Goal: Task Accomplishment & Management: Manage account settings

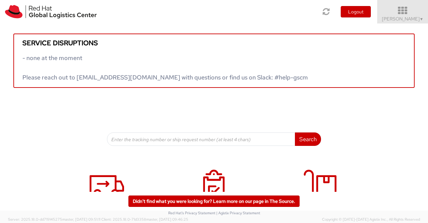
click at [423, 19] on span "▼" at bounding box center [422, 18] width 4 height 5
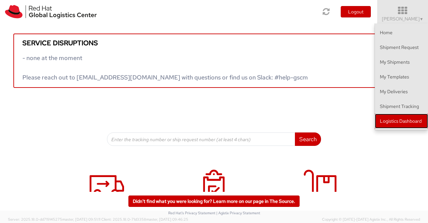
click at [415, 122] on link "Logistics Dashboard" at bounding box center [401, 120] width 53 height 15
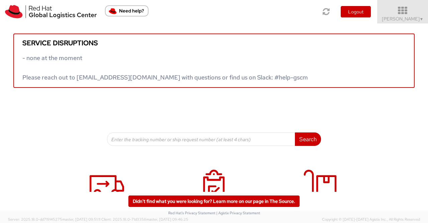
click at [420, 21] on span "▼" at bounding box center [422, 18] width 4 height 5
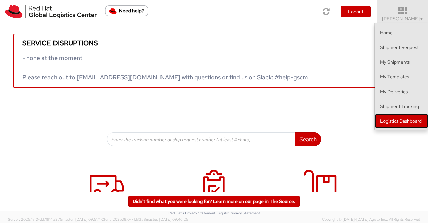
click at [409, 120] on link "Logistics Dashboard" at bounding box center [401, 120] width 53 height 15
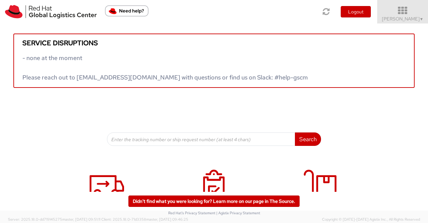
click at [416, 18] on span "Sumitra Hansdah ▼" at bounding box center [403, 19] width 42 height 6
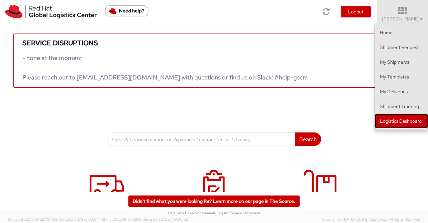
click at [417, 121] on link "Logistics Dashboard" at bounding box center [401, 120] width 53 height 15
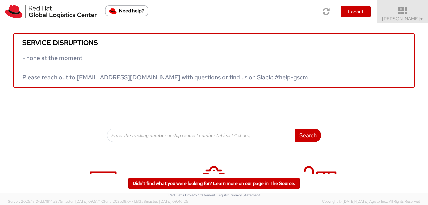
click at [420, 17] on span "▼" at bounding box center [422, 18] width 4 height 5
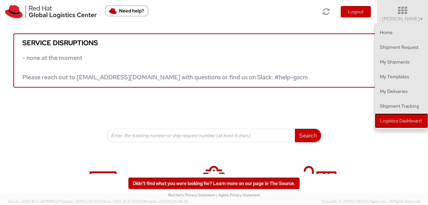
click at [392, 121] on link "Logistics Dashboard" at bounding box center [401, 120] width 53 height 15
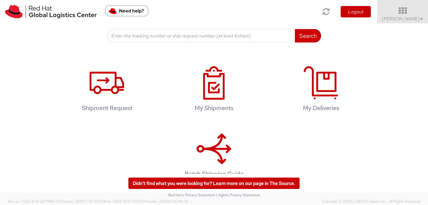
scroll to position [100, 0]
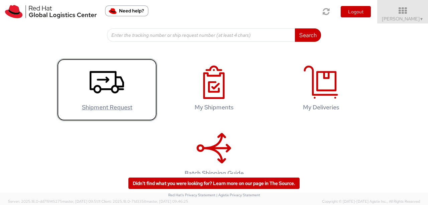
click at [106, 78] on icon at bounding box center [107, 82] width 34 height 33
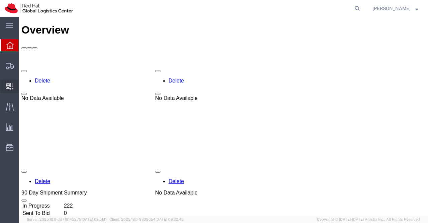
click at [0, 0] on span "Create Delivery" at bounding box center [0, 0] width 0 height 0
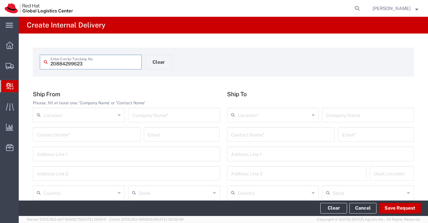
type input "20884299623"
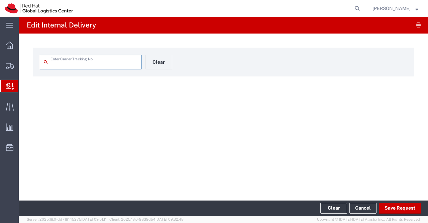
type input "20884299623"
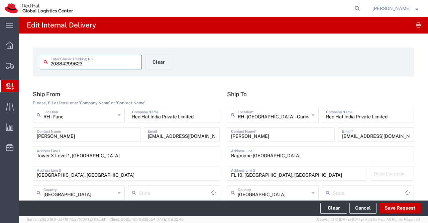
type input "Envelope"
type input "Domestic Priority"
type input "Mahārāshtra"
type input "Karnataka"
drag, startPoint x: 102, startPoint y: 64, endPoint x: 36, endPoint y: 63, distance: 65.9
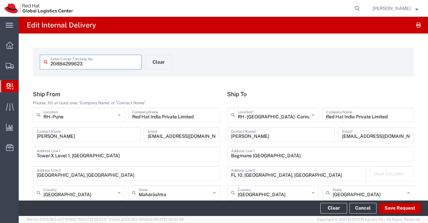
click at [36, 63] on agx-input-control "20884299623 Enter Carrier Tracking No." at bounding box center [90, 62] width 109 height 15
click at [270, 25] on agx-page-header "Edit Internal Delivery" at bounding box center [224, 25] width 410 height 17
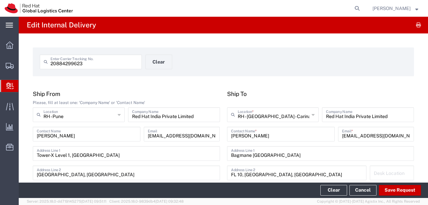
click at [9, 26] on icon at bounding box center [9, 25] width 7 height 5
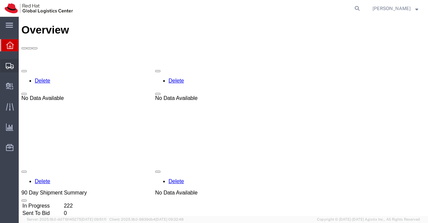
click at [0, 0] on span "Shipment Manager" at bounding box center [0, 0] width 0 height 0
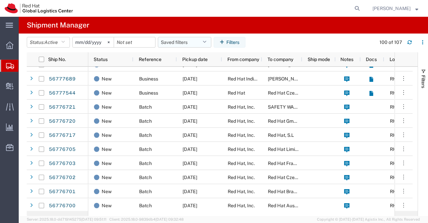
click at [206, 42] on icon "button" at bounding box center [205, 42] width 4 height 5
click at [223, 42] on icon "button" at bounding box center [223, 42] width 7 height 5
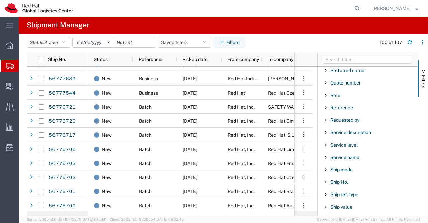
click at [341, 179] on span "Ship No." at bounding box center [340, 181] width 18 height 5
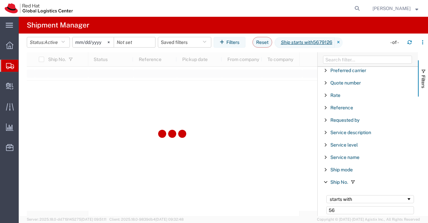
type input "5"
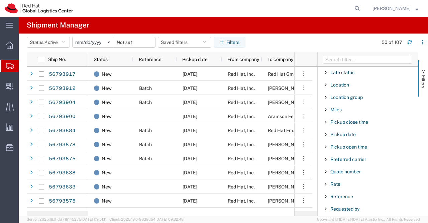
scroll to position [359, 0]
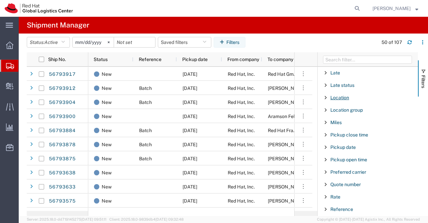
click at [335, 95] on span "Location" at bounding box center [340, 97] width 19 height 5
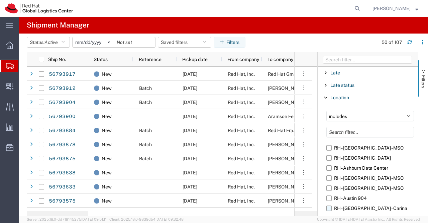
click at [329, 206] on label "RH - [GEOGRAPHIC_DATA] - Carina" at bounding box center [371, 208] width 88 height 10
click at [0, 0] on input "RH - [GEOGRAPHIC_DATA] - Carina" at bounding box center [0, 0] width 0 height 0
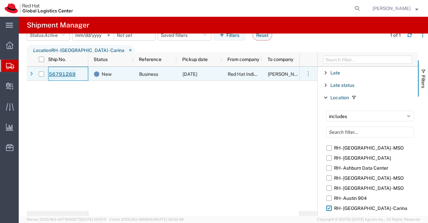
click at [65, 70] on link "56791269" at bounding box center [62, 74] width 27 height 11
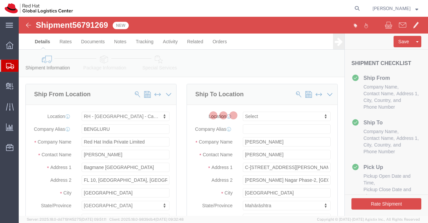
select select "37925"
select select
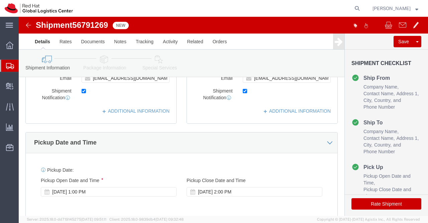
scroll to position [201, 0]
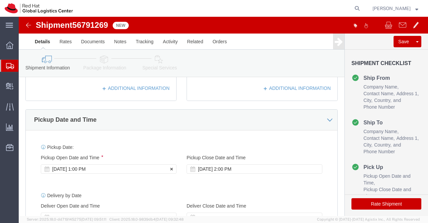
click div "Sep 12 2025 1:00 PM"
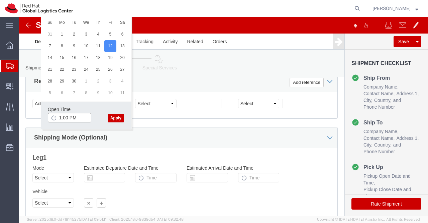
click input "1:00 PM"
type input "3:00 PM"
click button "Apply"
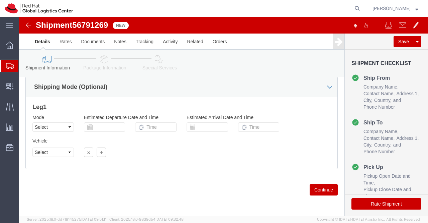
scroll to position [434, 0]
click icon
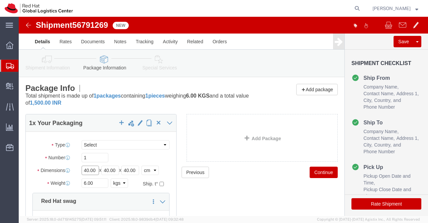
click input "40.00"
type input "35.00"
click input "40.00"
type input "30.00"
click input "40.00"
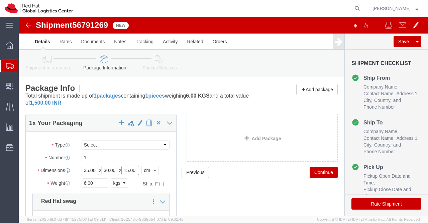
type input "15.00"
click input "6.00"
type input "6"
type input "1.140"
click div "Previous Continue"
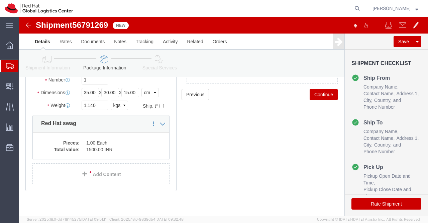
scroll to position [81, 0]
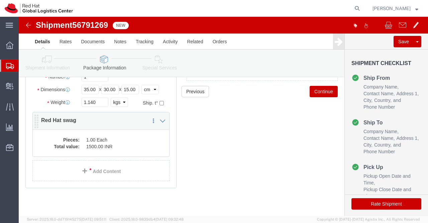
click dd "1.00 Each"
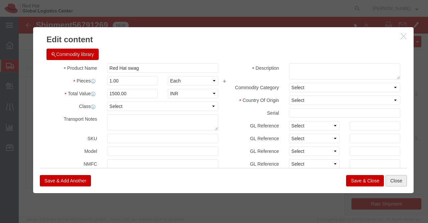
click button "Close"
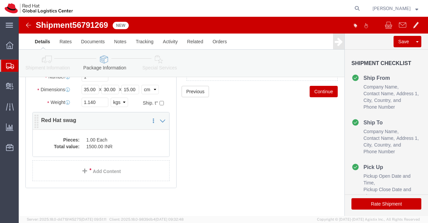
click dd "1500.00 INR"
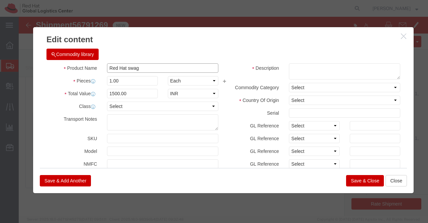
drag, startPoint x: 122, startPoint y: 51, endPoint x: 77, endPoint y: 52, distance: 45.2
click div "Product Name Red Hat swag"
type input "RH Welcome Kit."
click label "GL Reference"
click select "Select Afghanistan Åland Islands Albania Algeria American Samoa Andorra Angola …"
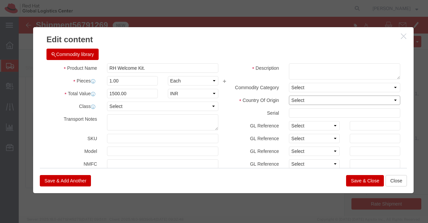
select select "IN"
click select "Select Afghanistan Åland Islands Albania Algeria American Samoa Andorra Angola …"
click textarea
type textarea "T-shirt, Water Bottle, Diary,Pen."
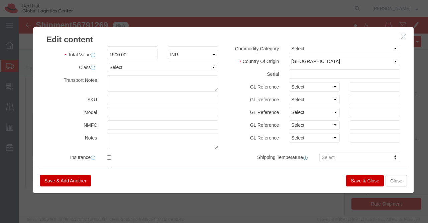
scroll to position [0, 0]
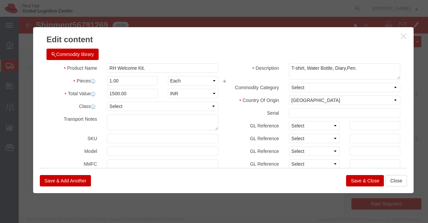
click button "Save & Close"
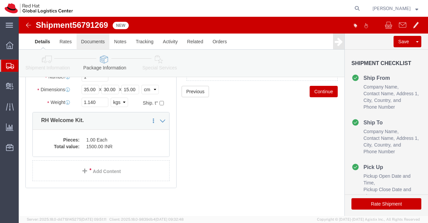
click link "Documents"
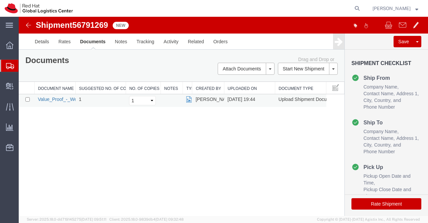
click at [55, 97] on link "Value_Proof_-_Welcome_Kit_RH_BLR.png" at bounding box center [83, 98] width 90 height 5
click at [42, 41] on link "Details" at bounding box center [42, 41] width 24 height 16
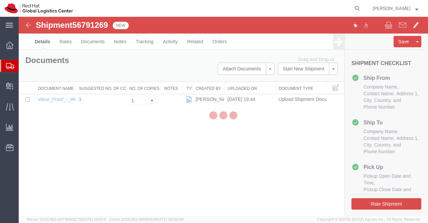
select select "37925"
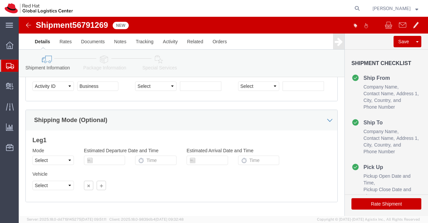
scroll to position [402, 0]
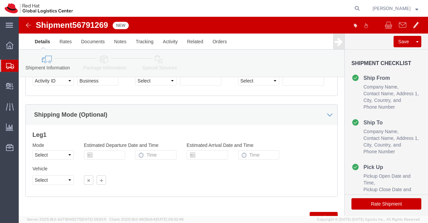
click icon
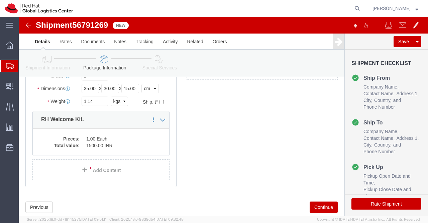
scroll to position [99, 0]
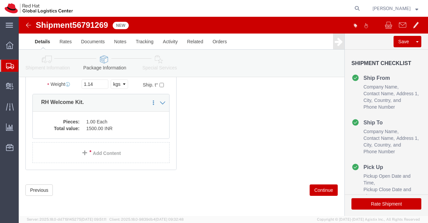
click icon
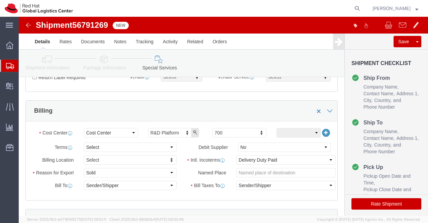
scroll to position [102, 0]
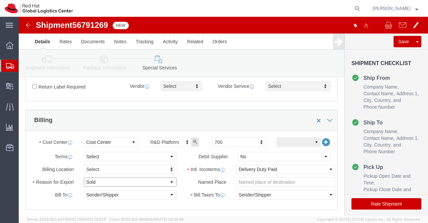
click select "Select Gift Personal Effects Repair/Warranty Return Sample Sold Temporary/Not S…"
select select "SAMPLE"
click select "Select Gift Personal Effects Repair/Warranty Return Sample Sold Temporary/Not S…"
click select "Select Free of Charge Free of Cost NET 30 NET 45 NET 60 See Comment"
select select "FREE_OF_COST"
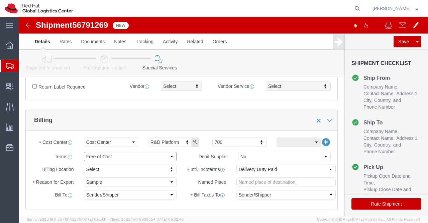
click select "Select Free of Charge Free of Cost NET 30 NET 45 NET 60 See Comment"
click div "Cost Center Select Buyer Cost Center Department Operations Number Order Number …"
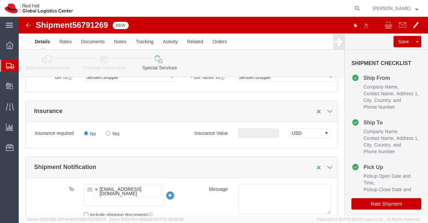
scroll to position [236, 0]
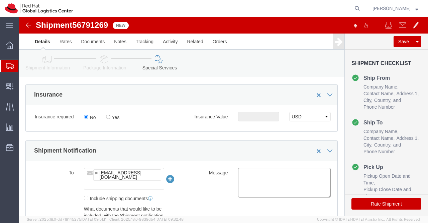
click textarea
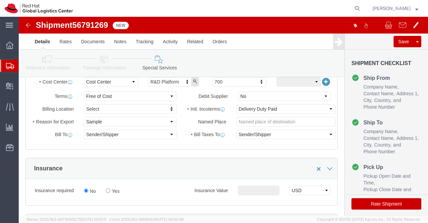
scroll to position [167, 0]
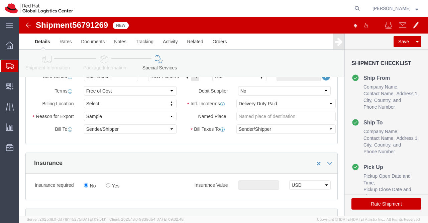
type textarea "RH Welcome Kit."
click button "Rate Shipment"
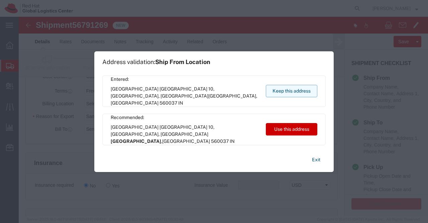
click at [297, 91] on button "Keep this address" at bounding box center [292, 91] width 52 height 12
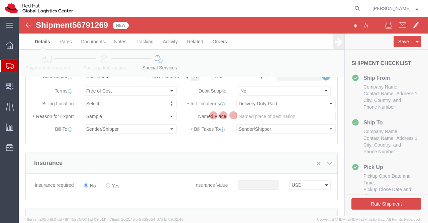
scroll to position [1, 0]
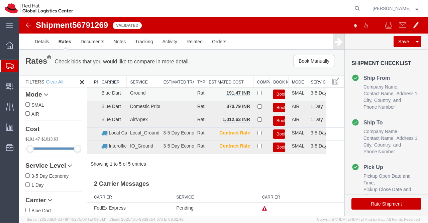
click at [276, 93] on button "Book" at bounding box center [279, 94] width 12 height 10
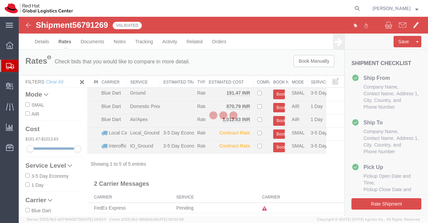
scroll to position [0, 0]
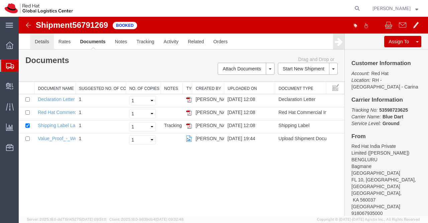
click at [44, 41] on link "Details" at bounding box center [42, 41] width 24 height 16
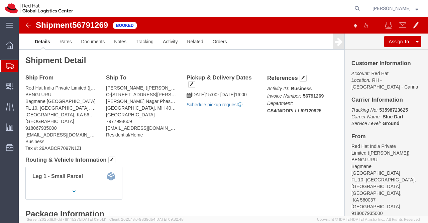
click link "Schedule pickup request"
click link "Documents"
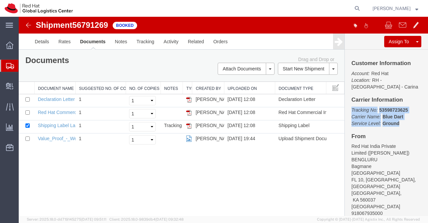
drag, startPoint x: 348, startPoint y: 108, endPoint x: 404, endPoint y: 125, distance: 58.6
click at [404, 125] on p "Tracking No: 53598723625 Carrier Name: Blue Dart Blue Dart Service Level: Ground" at bounding box center [387, 116] width 70 height 20
copy p "Tracking No: 53598723625 Carrier Name: Blue Dart Blue Dart Service Level: Ground"
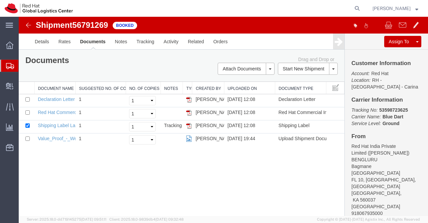
click at [196, 186] on div "Shipment 56791269 4 of 4 Booked Details Rates Documents Notes Tracking Activity…" at bounding box center [224, 116] width 410 height 199
click at [61, 125] on link "Shipping Label Laser" at bounding box center [60, 124] width 44 height 5
click at [108, 190] on div "Shipment 56791269 4 of 4 Booked Details Rates Documents Notes Tracking Activity…" at bounding box center [224, 116] width 410 height 199
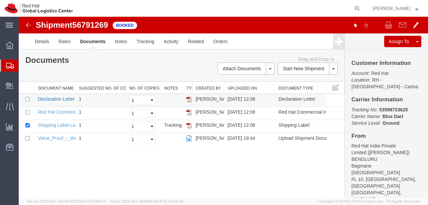
click at [52, 96] on link "Declaration Letter" at bounding box center [56, 98] width 37 height 5
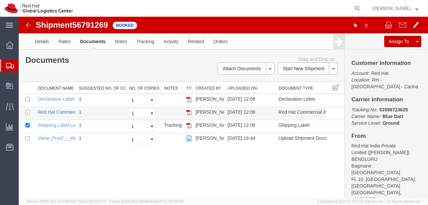
click at [61, 111] on link "Red Hat Commercial Invoice" at bounding box center [68, 111] width 60 height 5
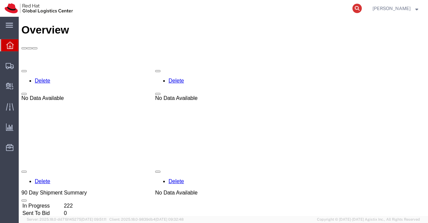
click at [358, 8] on icon at bounding box center [357, 8] width 9 height 9
paste input "5330362273"
type input "5330362273"
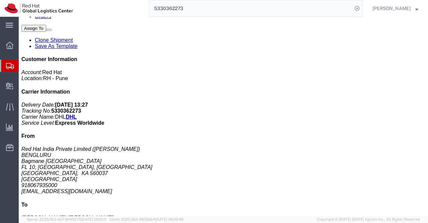
scroll to position [134, 0]
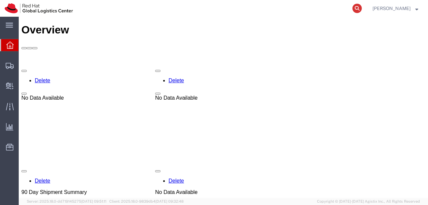
click at [357, 8] on icon at bounding box center [357, 8] width 9 height 9
paste input "392711624960"
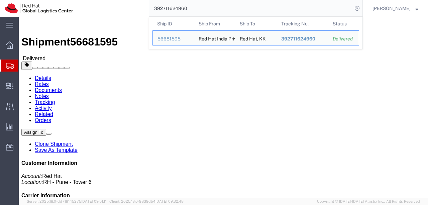
click at [194, 9] on input "392711624960" at bounding box center [250, 8] width 203 height 16
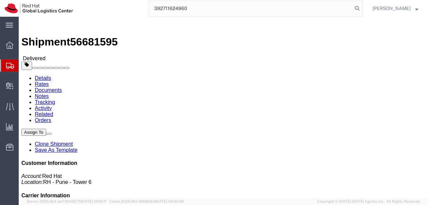
type input "392711624960"
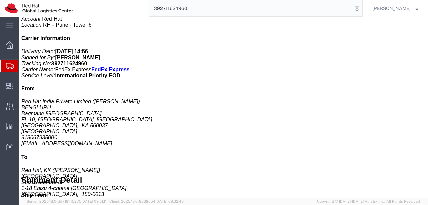
scroll to position [167, 0]
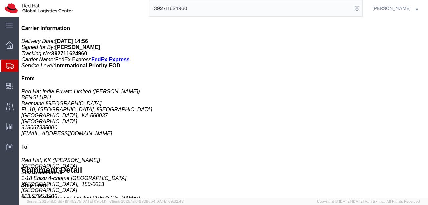
click div "Total weight: 5.50 ( 12.00 dim ) KGS Tracking: 392711624960 Dimensions: L 35.00…"
click h3 "T shirts - Red Hat branded"
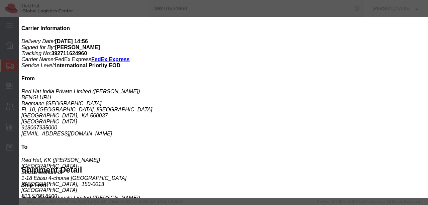
click button "button"
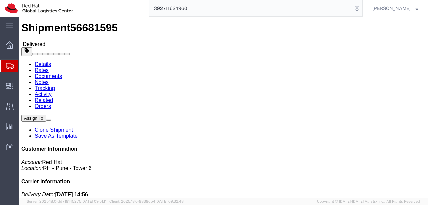
scroll to position [0, 0]
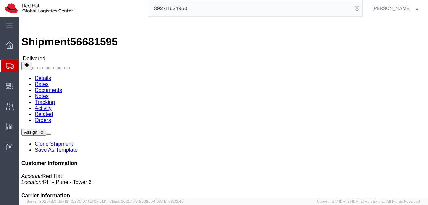
drag, startPoint x: 277, startPoint y: 123, endPoint x: 290, endPoint y: 126, distance: 13.3
click p "Purchase Order: T shirts for associates Invoice Number: 56681595 Department: CS…"
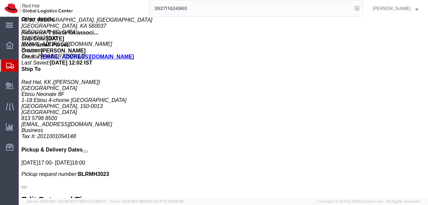
scroll to position [381, 0]
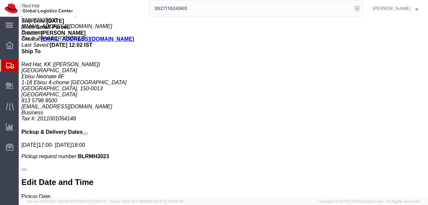
drag, startPoint x: 86, startPoint y: 118, endPoint x: 125, endPoint y: 118, distance: 38.5
click b "Volunteer T-shirts - 30 in nos."
copy b "Volunteer T-shirts"
click div "Handling Options Hold at Location Return Options Billing Cost Center: Corporate…"
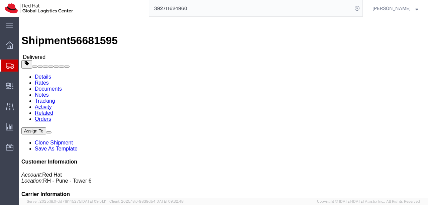
scroll to position [0, 0]
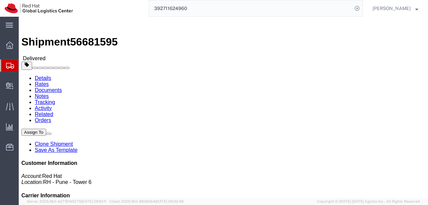
drag, startPoint x: 244, startPoint y: 77, endPoint x: 301, endPoint y: 79, distance: 56.6
click div "References Purchase Order: T shirts for associates Invoice Number: 56681595 Dep…"
click div "Ship From Red Hat India Private Limited (Pallav Sen Gupta) BENGLURU Bagmane Con…"
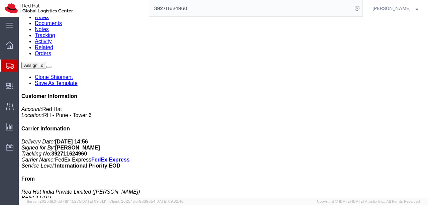
scroll to position [167, 0]
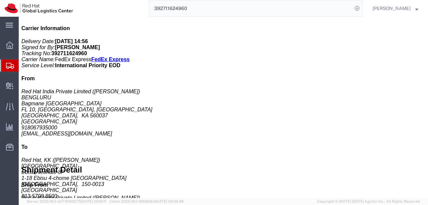
drag, startPoint x: 178, startPoint y: 149, endPoint x: 154, endPoint y: 139, distance: 26.1
click div "1 Your Packaging Total weight: 5.50 ( 12.00 dim ) KGS Tracking: 392711624960 Di…"
click h3 "T shirts - Red Hat branded"
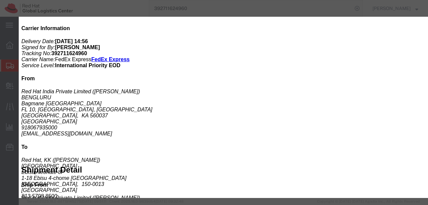
drag, startPoint x: 59, startPoint y: 30, endPoint x: 116, endPoint y: 27, distance: 57.0
click b "T shirts - Red Hat branded"
copy b "T shirts - Red Hat branded"
click div "Product Name: T shirts - Red Hat branded Description: 100% cotton (Sample - not…"
click icon "button"
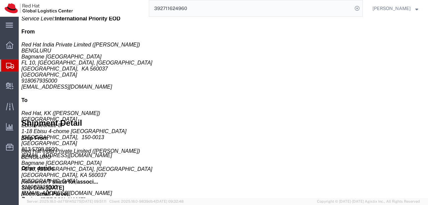
scroll to position [214, 0]
click h3 "T shirts - Red Hat branded"
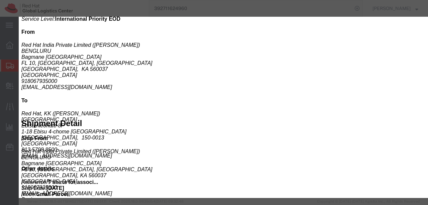
drag, startPoint x: 183, startPoint y: 86, endPoint x: 223, endPoint y: 86, distance: 39.5
click div "Controlled: Shipment Controlled: HTS/Tariff Code: 6109100000"
copy b "6109100000"
click h4 "Import Information"
drag, startPoint x: 26, startPoint y: 44, endPoint x: 95, endPoint y: 51, distance: 69.6
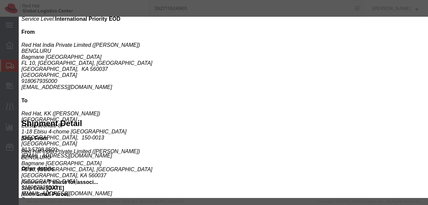
click b "100% cotton (Sample - not for resale, value for customs purpose only)"
copy b "100% cotton (Sample - not for resale, value for customs purpose only)"
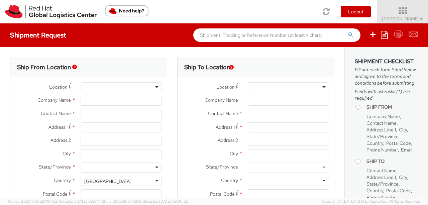
select select "901"
select select
type input "Red Hat India Private Limited"
type input "[PERSON_NAME]"
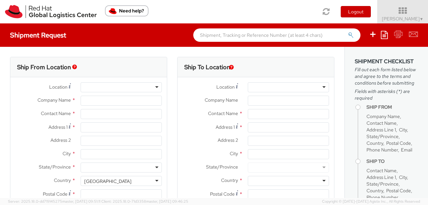
type input "Bagmane Constellation Business Park"
type input "FL 10, East Tower, Carina Building"
type input "BANGALORE"
type input "560037"
type input "918046128812"
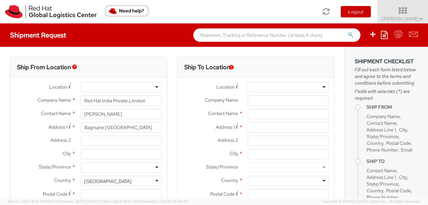
type input "[EMAIL_ADDRESS][DOMAIN_NAME]"
select select "CM"
select select "KGS"
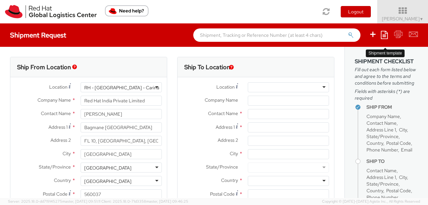
click at [385, 37] on icon at bounding box center [384, 35] width 7 height 8
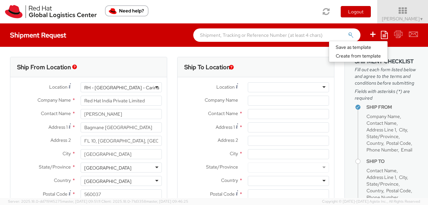
click at [265, 3] on div "Toggle navigation Logout Sumitra Hansdah ▼ Home Shipment Request My Shipments M…" at bounding box center [214, 11] width 428 height 23
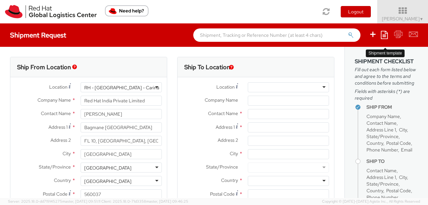
click at [384, 36] on icon at bounding box center [384, 35] width 7 height 8
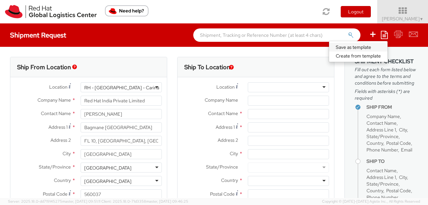
click at [372, 46] on link "Save as template" at bounding box center [358, 47] width 59 height 9
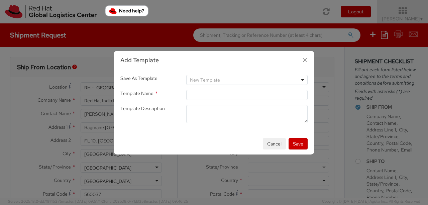
click at [274, 145] on button "Cancel" at bounding box center [274, 143] width 23 height 11
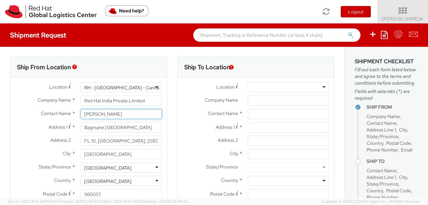
drag, startPoint x: 134, startPoint y: 117, endPoint x: 82, endPoint y: 117, distance: 51.2
click at [82, 117] on input "[PERSON_NAME]" at bounding box center [121, 114] width 81 height 10
type input "[PERSON_NAME]"
click at [23, 118] on div "Contact Name * Pallav Sen Gupta Pallav Sen Gupta" at bounding box center [88, 114] width 157 height 10
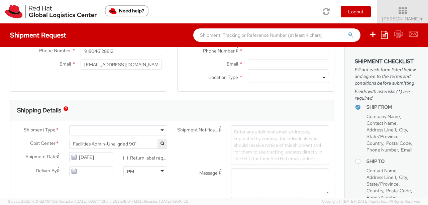
scroll to position [201, 0]
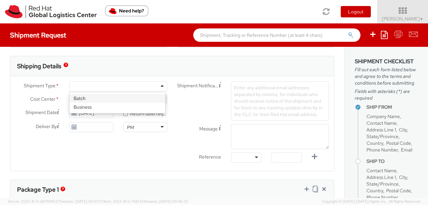
click at [159, 87] on div at bounding box center [118, 86] width 98 height 10
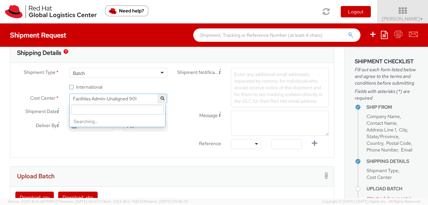
click at [142, 98] on span "Facilities Admin-Unaligned 901" at bounding box center [118, 99] width 91 height 6
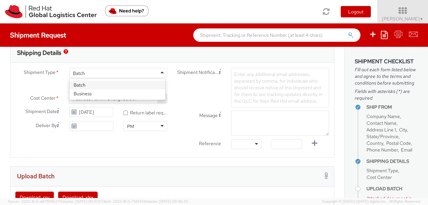
click at [112, 73] on div "Batch" at bounding box center [118, 73] width 98 height 10
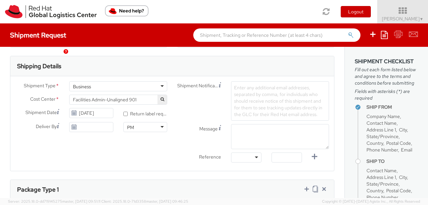
scroll to position [214, 0]
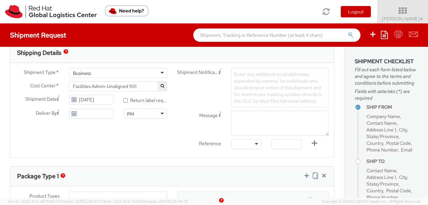
click at [138, 84] on span "Facilities Admin-Unaligned 901" at bounding box center [118, 86] width 91 height 6
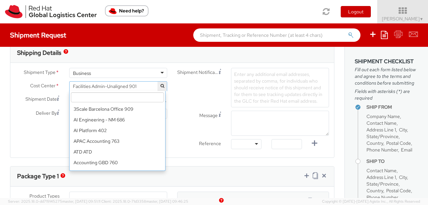
scroll to position [2889, 0]
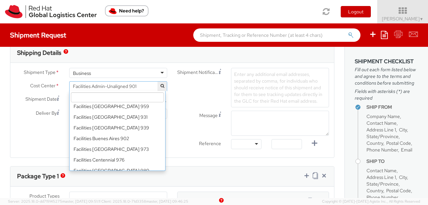
click at [138, 84] on span "Facilities Admin-Unaligned 901" at bounding box center [118, 86] width 91 height 6
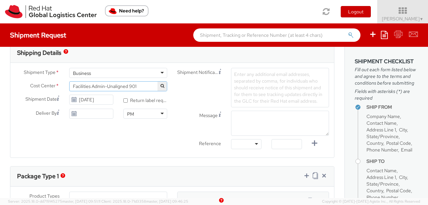
click at [138, 84] on span "Facilities Admin-Unaligned 901" at bounding box center [118, 86] width 91 height 6
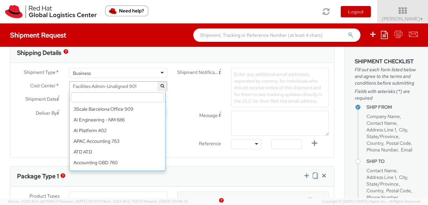
click at [138, 84] on span "Facilities Admin-Unaligned 901" at bounding box center [118, 86] width 91 height 6
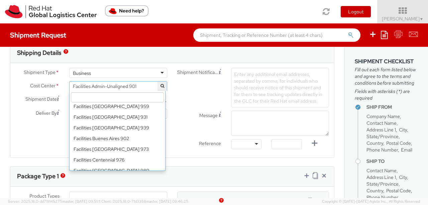
click at [139, 96] on input "search" at bounding box center [117, 97] width 93 height 10
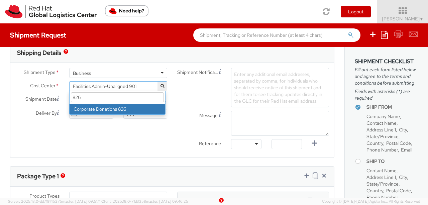
scroll to position [0, 0]
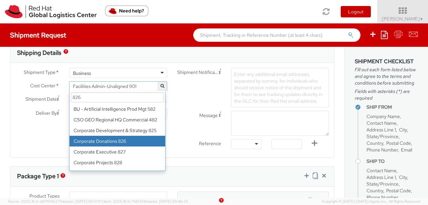
type input "826"
select select "826"
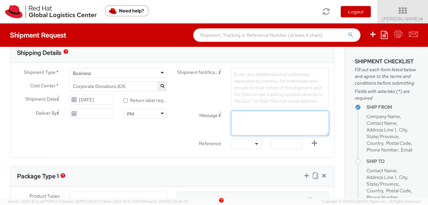
click at [258, 113] on textarea "Message" at bounding box center [280, 123] width 98 height 25
paste textarea "Volunteer T-shirts"
type textarea "Volunteer T-shirts"
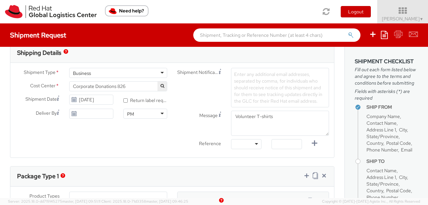
click at [253, 142] on div at bounding box center [246, 144] width 30 height 10
click at [286, 142] on input "text" at bounding box center [287, 144] width 30 height 10
paste input "Volunteer T-shirts"
type input "Volunteer T-shirts"
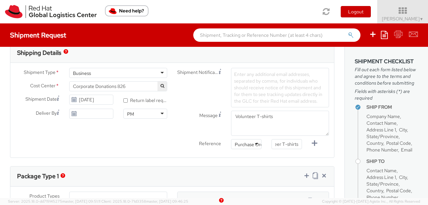
click at [173, 150] on div "Reference Purchase Order Number Purchase Order Number Other Purchase Order Numb…" at bounding box center [253, 145] width 162 height 13
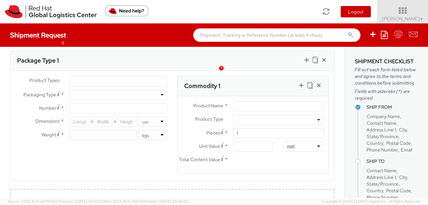
scroll to position [348, 0]
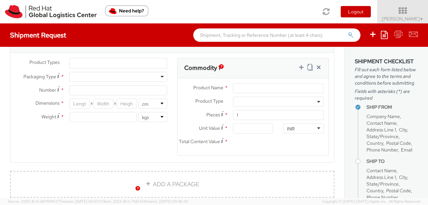
click at [78, 61] on li at bounding box center [75, 63] width 10 height 10
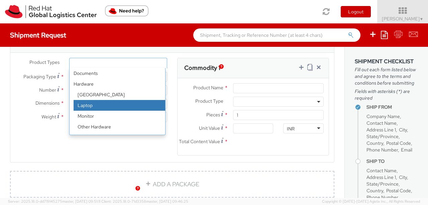
scroll to position [29, 0]
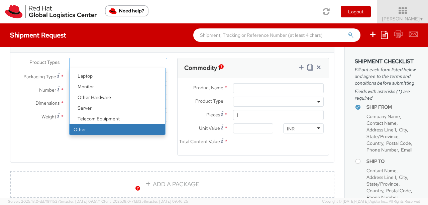
select select "OTHER"
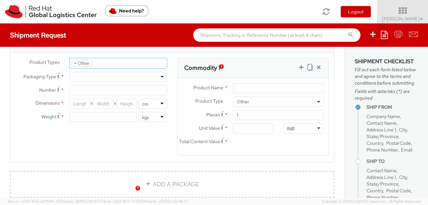
scroll to position [51, 0]
click at [96, 74] on div at bounding box center [118, 77] width 98 height 10
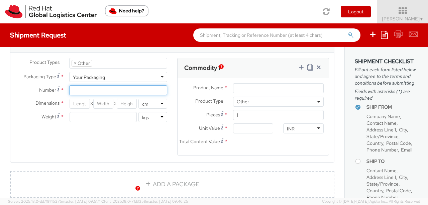
click at [97, 86] on input "Number *" at bounding box center [118, 90] width 98 height 10
type input "1"
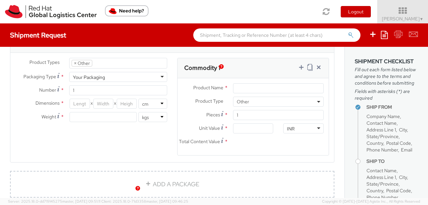
click at [77, 129] on div "Product Types * Documents Docking Station Laptop Monitor Other Hardware Server …" at bounding box center [172, 111] width 324 height 106
click at [85, 103] on input "number" at bounding box center [80, 104] width 20 height 10
type input "35"
click at [100, 105] on input "number" at bounding box center [103, 104] width 20 height 10
type input "35"
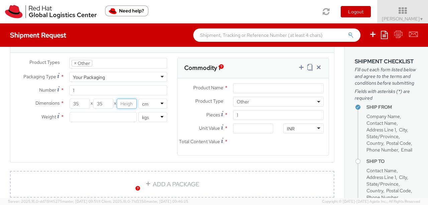
click at [121, 103] on input "number" at bounding box center [127, 104] width 20 height 10
type input "25"
click at [106, 117] on input "number" at bounding box center [103, 117] width 67 height 10
type input "5.50"
click at [104, 139] on div "Product Types * Documents Docking Station Laptop Monitor Other Hardware Server …" at bounding box center [172, 111] width 324 height 106
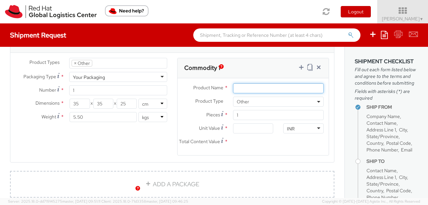
click at [255, 86] on input "Product Name *" at bounding box center [278, 88] width 91 height 10
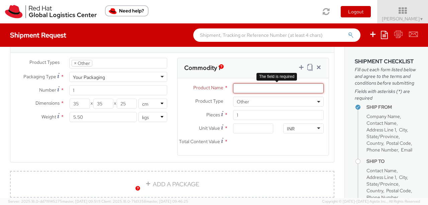
paste input "T shirts - Red Hat branded"
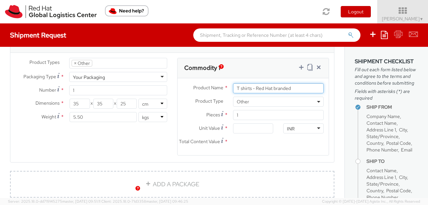
type input "T shirts - Red Hat branded"
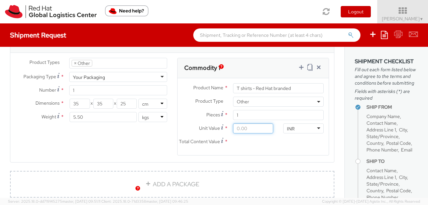
click at [243, 128] on input "Unit Value *" at bounding box center [253, 128] width 40 height 10
type input "3.00"
type input "36.00"
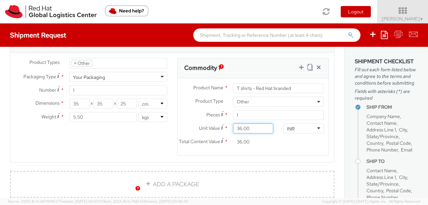
type input "360.00"
click at [253, 147] on div "Total Content Value * 360.00" at bounding box center [228, 142] width 101 height 10
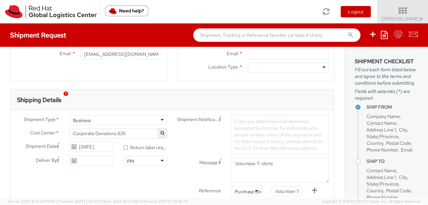
scroll to position [181, 0]
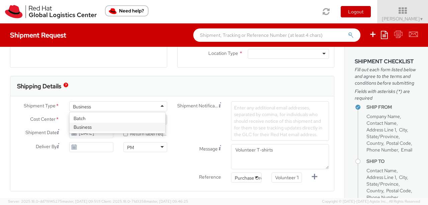
click at [159, 106] on div "Business" at bounding box center [118, 106] width 98 height 10
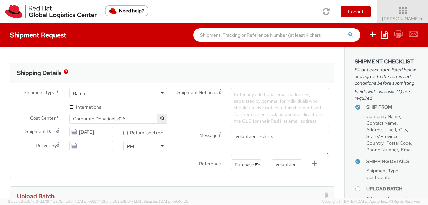
click at [70, 106] on input "* International" at bounding box center [71, 107] width 4 height 4
checkbox input "true"
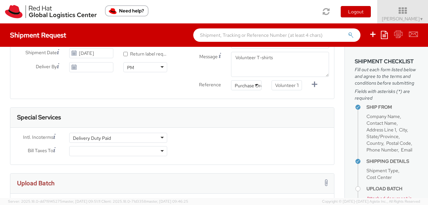
scroll to position [281, 0]
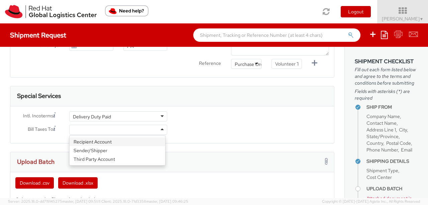
click at [161, 129] on div at bounding box center [118, 130] width 98 height 10
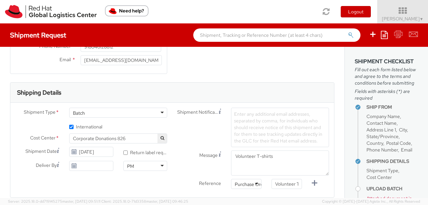
scroll to position [181, 0]
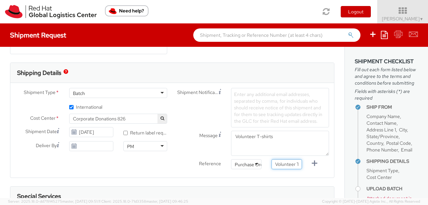
click at [296, 163] on input "Volunteer T-shirts" at bounding box center [287, 164] width 30 height 10
type input "T-shirts for Associates"
click at [171, 173] on div "Shipment Type * Batch Batch Batch Business * International Cost Center * Facili…" at bounding box center [172, 130] width 324 height 95
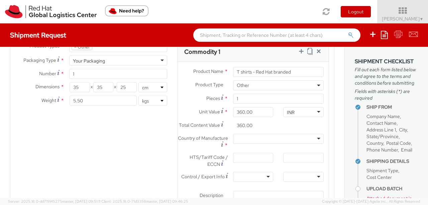
scroll to position [515, 0]
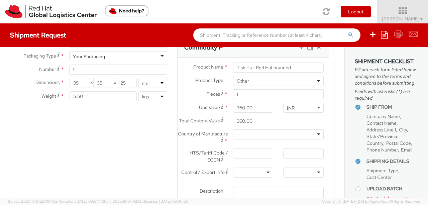
click at [313, 136] on div at bounding box center [278, 135] width 91 height 10
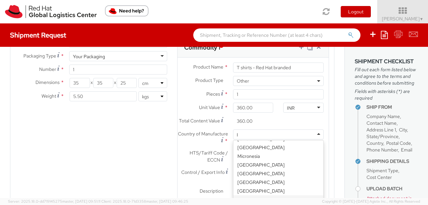
type input "In"
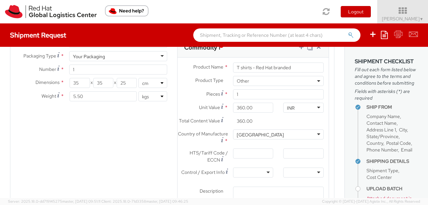
scroll to position [0, 0]
click at [245, 158] on input "HTS/Tariff Code / ECCN *" at bounding box center [253, 154] width 40 height 10
paste input "6109100000"
type input "6109100000"
click at [128, 155] on div "Product Types * Documents Docking Station Laptop Monitor Other Hardware Server …" at bounding box center [172, 129] width 324 height 185
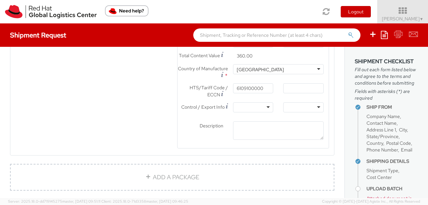
scroll to position [582, 0]
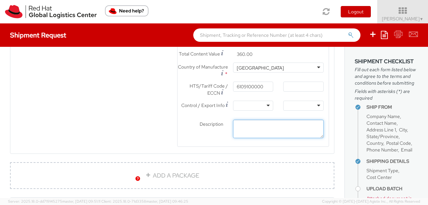
click at [253, 135] on textarea "Description *" at bounding box center [278, 129] width 91 height 18
paste textarea "100% cotton (Sample - not for resale, value for customs purpose only)"
type textarea "100% cotton (Sample - not for resale, value for customs purpose only)"
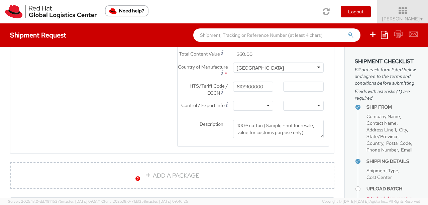
click at [131, 126] on div "Product Types * Documents Docking Station Laptop Monitor Other Hardware Server …" at bounding box center [172, 62] width 324 height 185
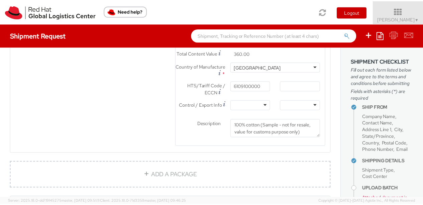
scroll to position [776, 0]
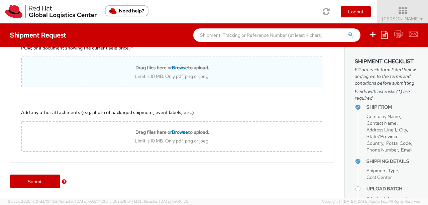
click at [176, 69] on span "Browse" at bounding box center [180, 68] width 16 height 6
type input "C:\fakepath\Consortium_NHCE Tshirt Invoice_1 (1).pdf"
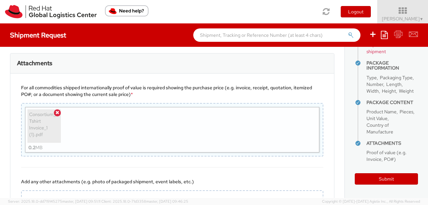
scroll to position [736, 0]
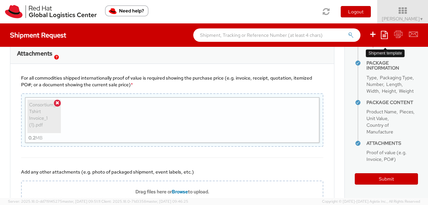
click at [385, 36] on icon at bounding box center [384, 35] width 7 height 8
click at [365, 46] on link "Save as template" at bounding box center [358, 47] width 59 height 9
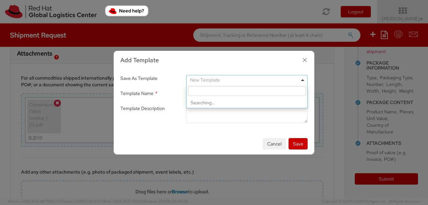
click at [218, 81] on span "New Template" at bounding box center [205, 80] width 30 height 6
click at [217, 91] on input "search" at bounding box center [247, 91] width 118 height 10
click at [158, 80] on span "Save As Template" at bounding box center [138, 78] width 37 height 6
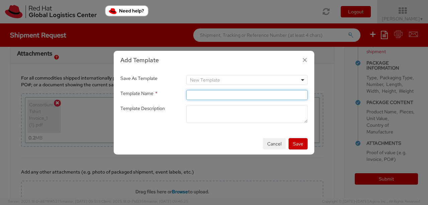
click at [217, 95] on input "Template Name *" at bounding box center [246, 95] width 121 height 10
type input "I"
type input "Volunteer T-shirts - International."
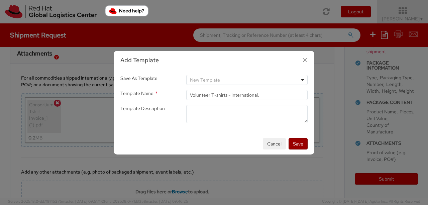
click at [303, 144] on button "Save" at bounding box center [298, 143] width 19 height 11
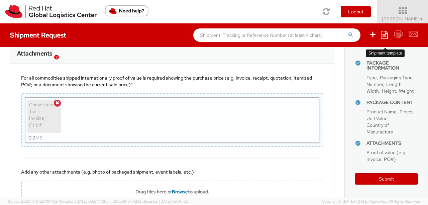
click at [386, 35] on icon at bounding box center [384, 35] width 7 height 8
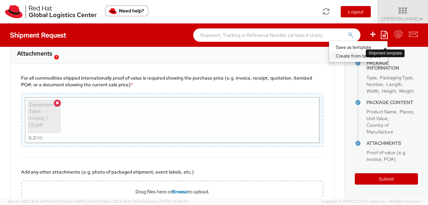
click at [360, 56] on link "Create from template" at bounding box center [358, 56] width 59 height 9
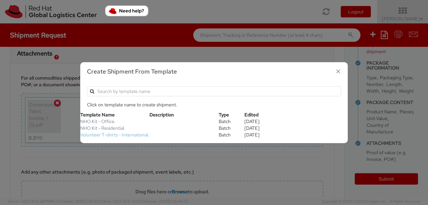
click at [143, 134] on link "Volunteer T-shirts - International." at bounding box center [114, 135] width 69 height 6
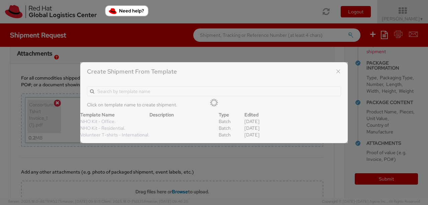
type input "[PERSON_NAME]"
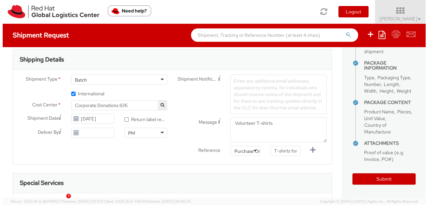
scroll to position [0, 0]
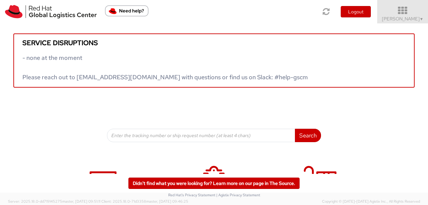
click at [421, 20] on span "▼" at bounding box center [422, 18] width 4 height 5
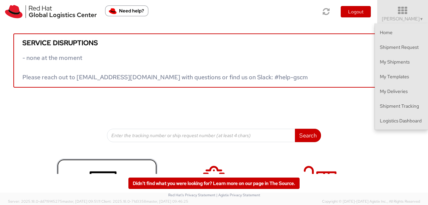
click at [104, 172] on use at bounding box center [107, 182] width 34 height 22
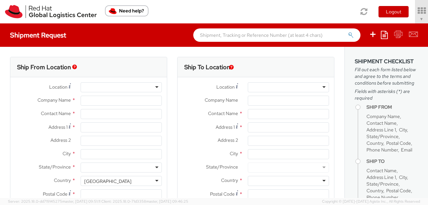
type input "Red Hat India Private Limited"
type input "[PERSON_NAME]"
type input "Bagmane [GEOGRAPHIC_DATA]"
type input "FL 10, [GEOGRAPHIC_DATA], [GEOGRAPHIC_DATA]"
type input "[GEOGRAPHIC_DATA]"
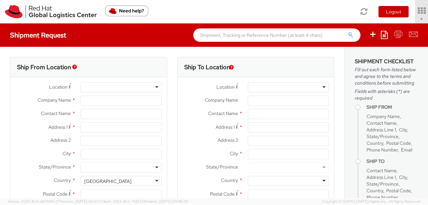
type input "560037"
type input "918046128812"
type input "[EMAIL_ADDRESS][DOMAIN_NAME]"
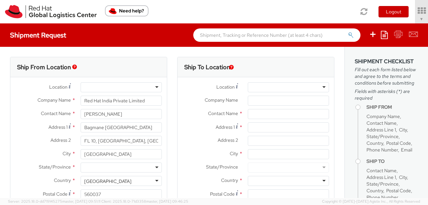
select select "CM"
select select "KGS"
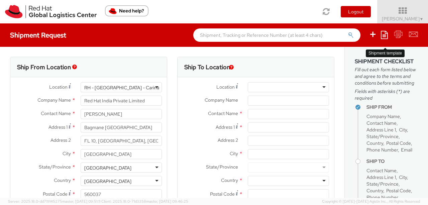
select select "901"
select select
click at [385, 35] on icon at bounding box center [384, 35] width 7 height 8
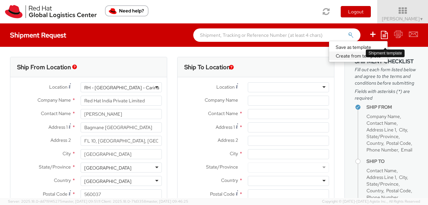
click at [360, 56] on link "Create from template" at bounding box center [358, 56] width 59 height 9
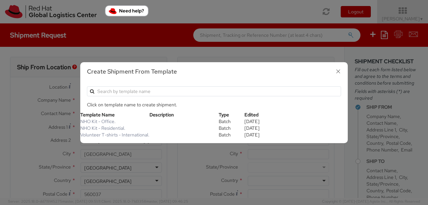
click at [271, 101] on p "Click on template name to create shipment." at bounding box center [214, 104] width 254 height 7
click at [147, 136] on link "Volunteer T-shirts - International." at bounding box center [114, 135] width 69 height 6
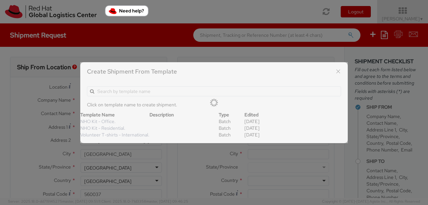
type input "[PERSON_NAME]"
type textarea "Volunteer T-shirts"
type input "T-shirts for Associates"
select select "OTHER"
type input "1"
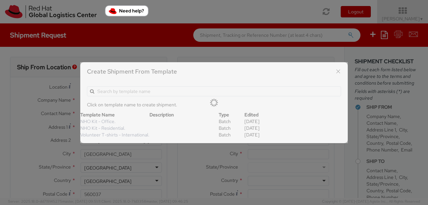
type input "35"
type input "25"
type input "5.5"
type input "T shirts - Red Hat branded"
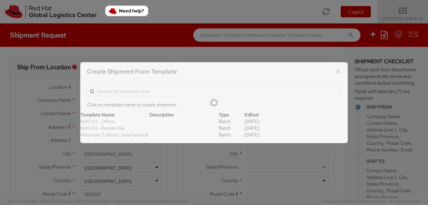
select select "OTHER"
type input "360.00"
select select "826"
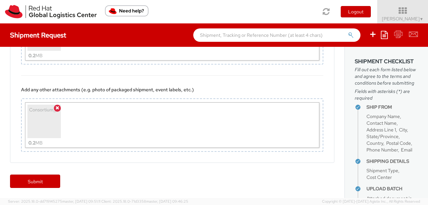
scroll to position [875, 0]
